Goal: Navigation & Orientation: Find specific page/section

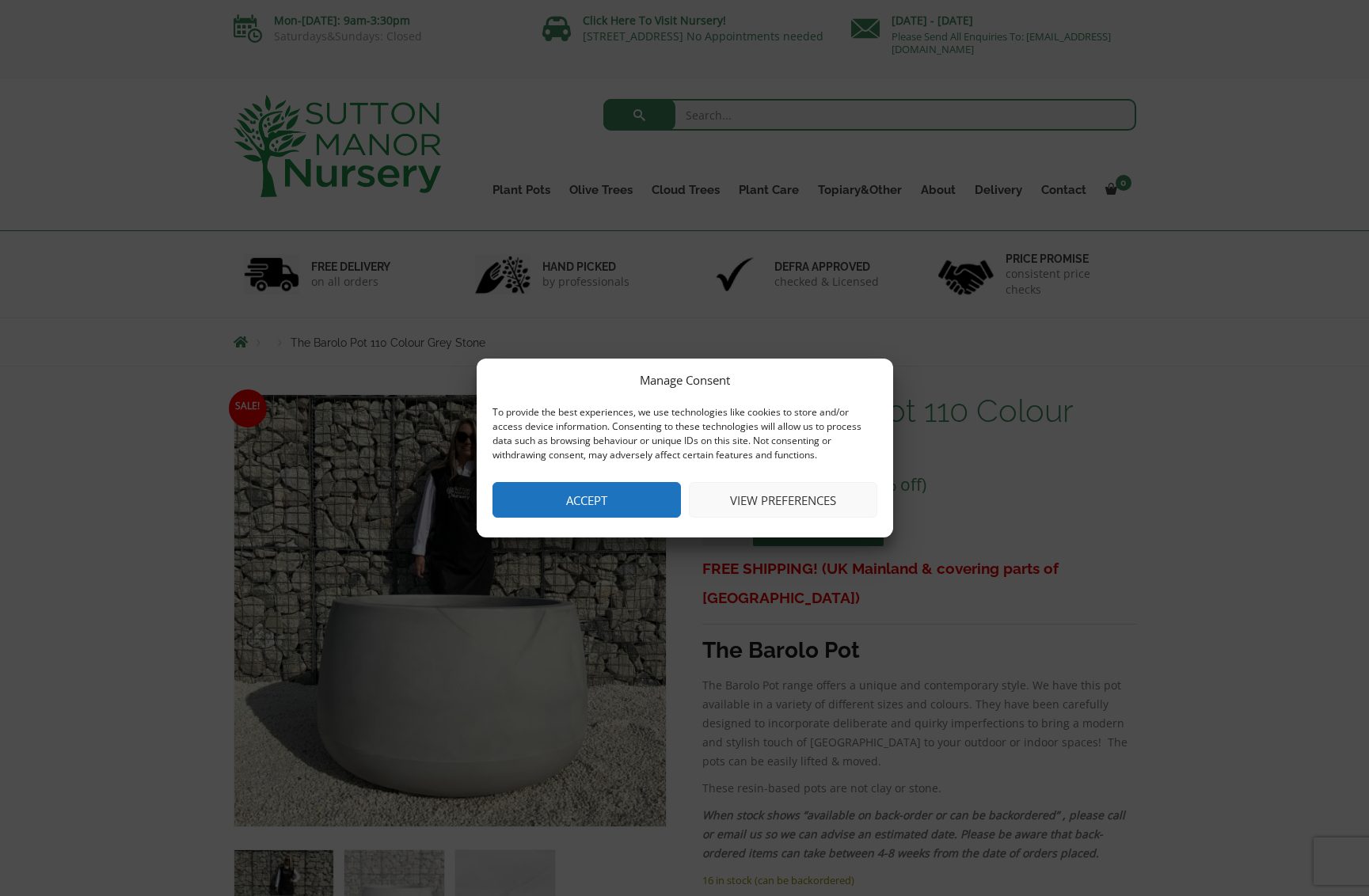
click at [600, 502] on button "Accept" at bounding box center [586, 500] width 189 height 36
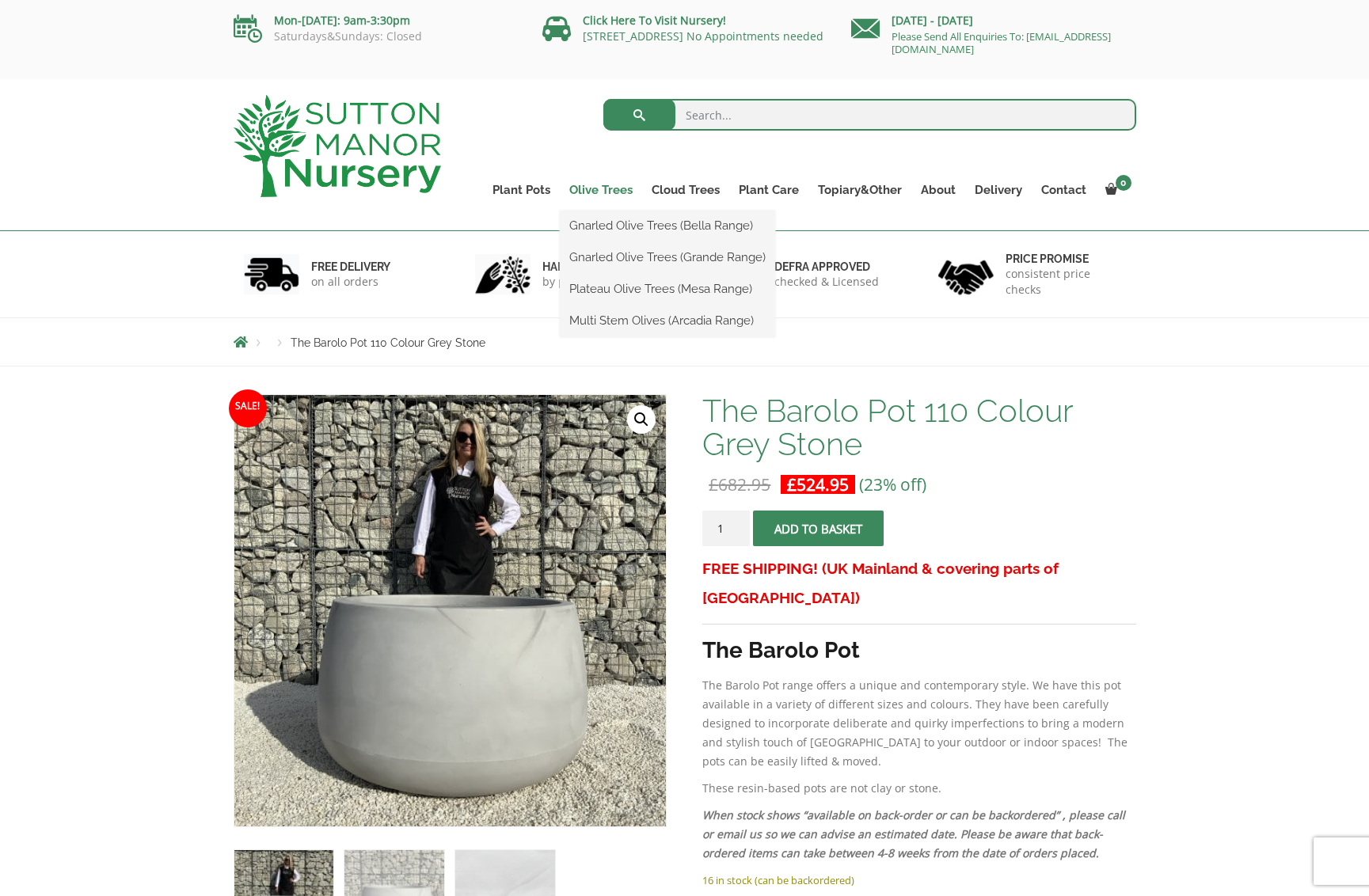
click at [605, 190] on link "Olive Trees" at bounding box center [600, 190] width 83 height 22
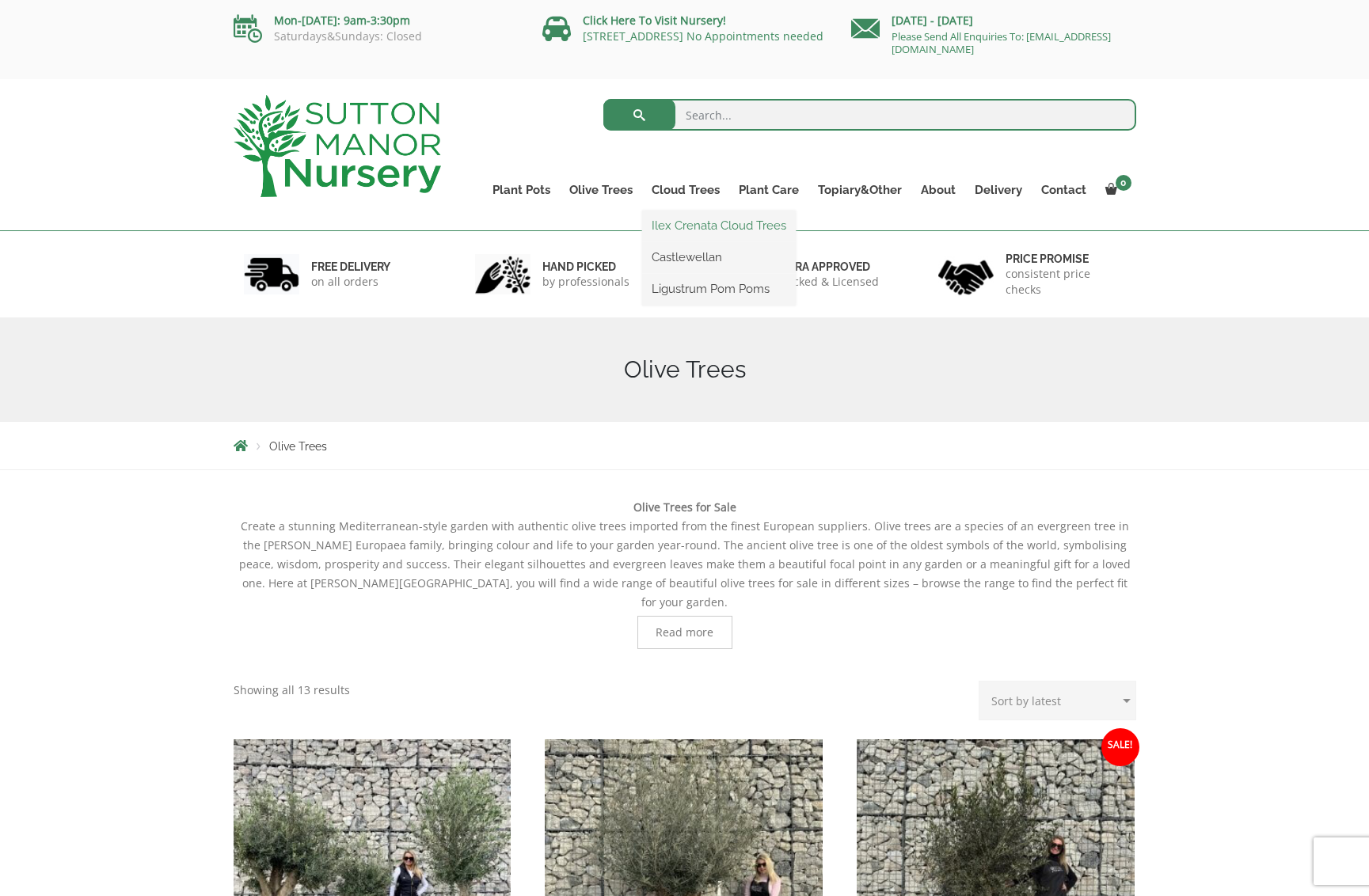
click at [702, 229] on link "Ilex Crenata Cloud Trees" at bounding box center [719, 226] width 154 height 24
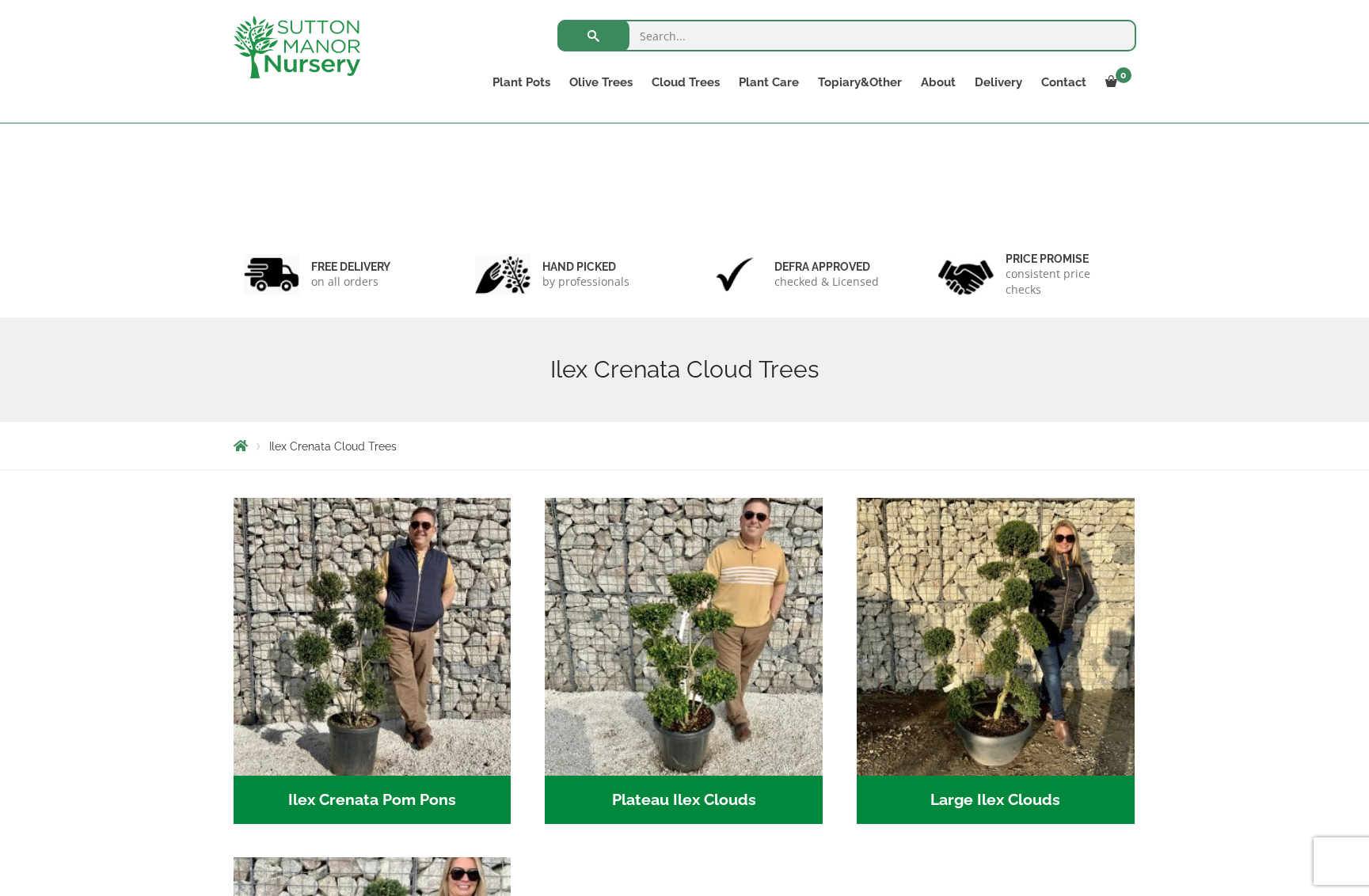
scroll to position [143, 0]
